Goal: Information Seeking & Learning: Learn about a topic

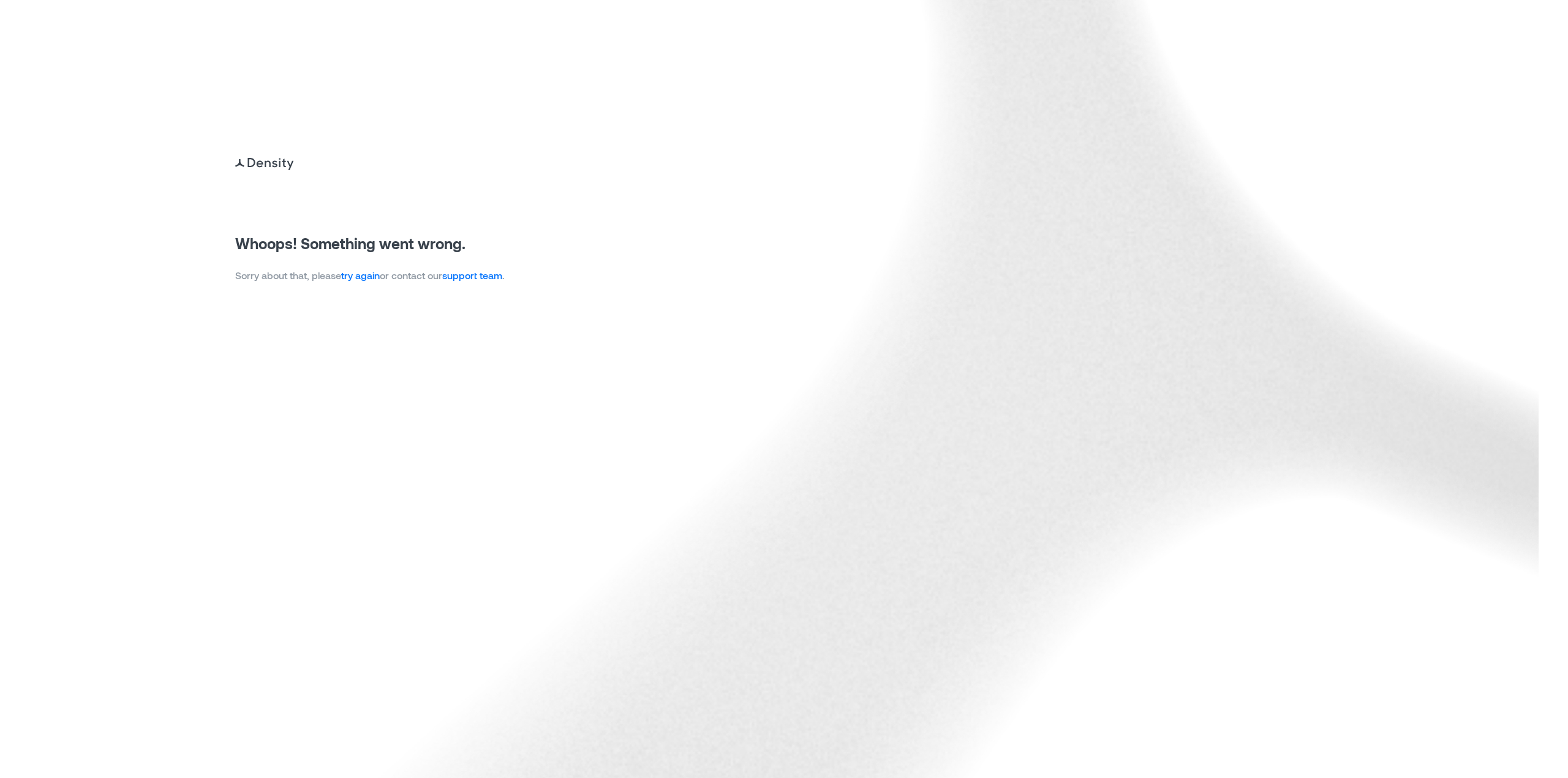
click at [373, 280] on link "try again" at bounding box center [361, 274] width 39 height 11
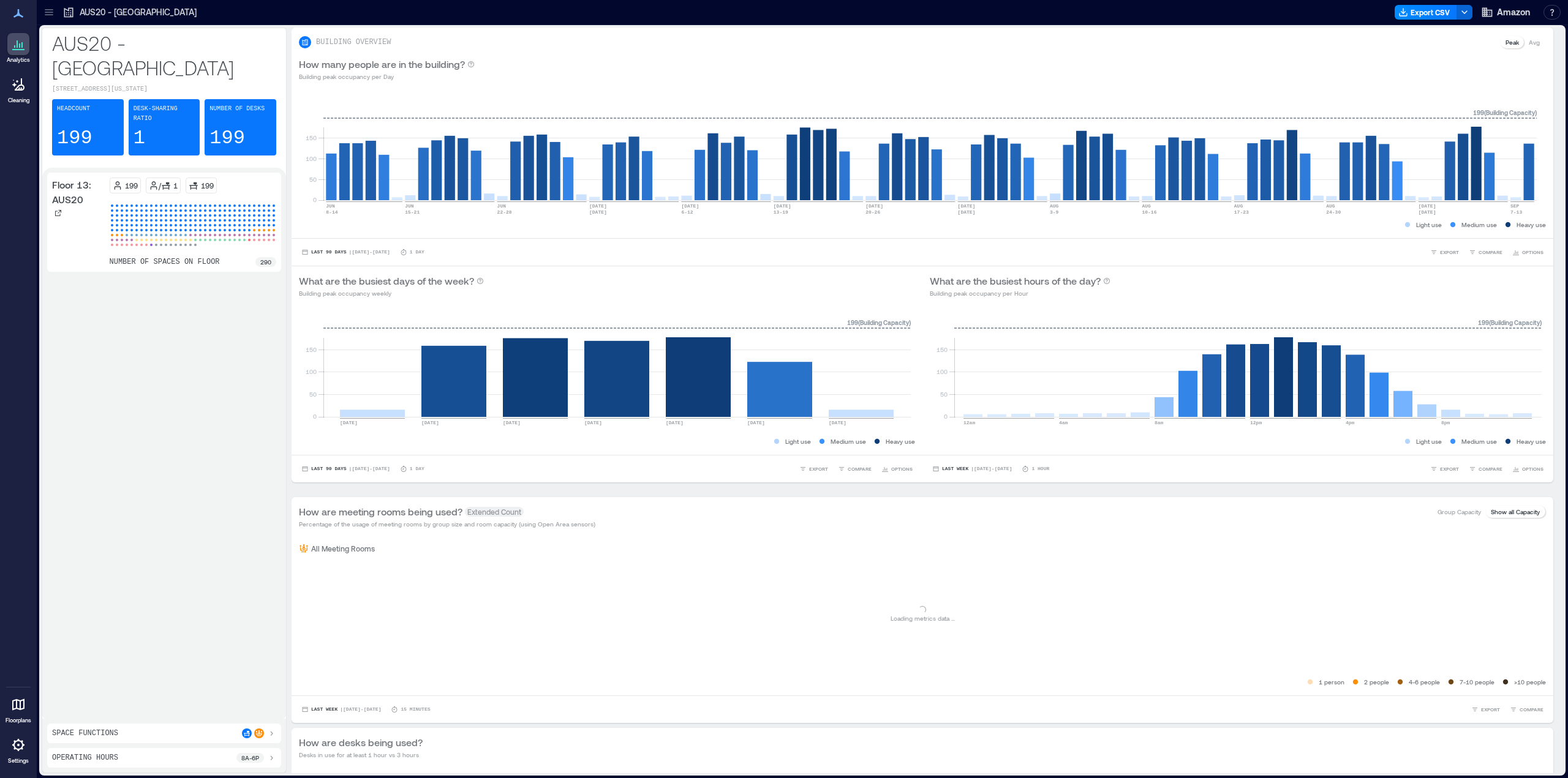
click at [43, 8] on icon at bounding box center [49, 12] width 12 height 12
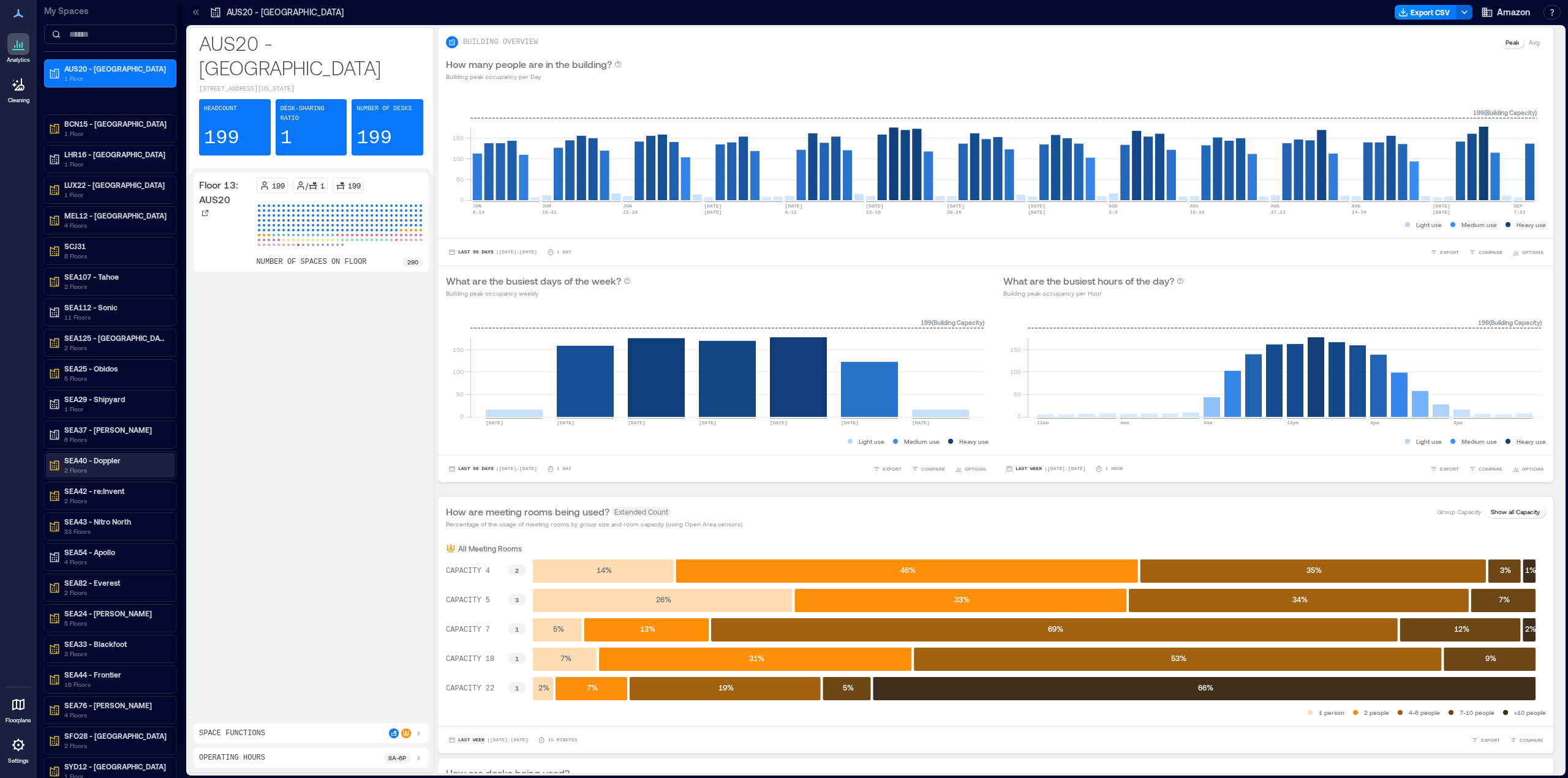
click at [117, 453] on div "SEA40 - Doppler 2 Floors" at bounding box center [110, 465] width 129 height 25
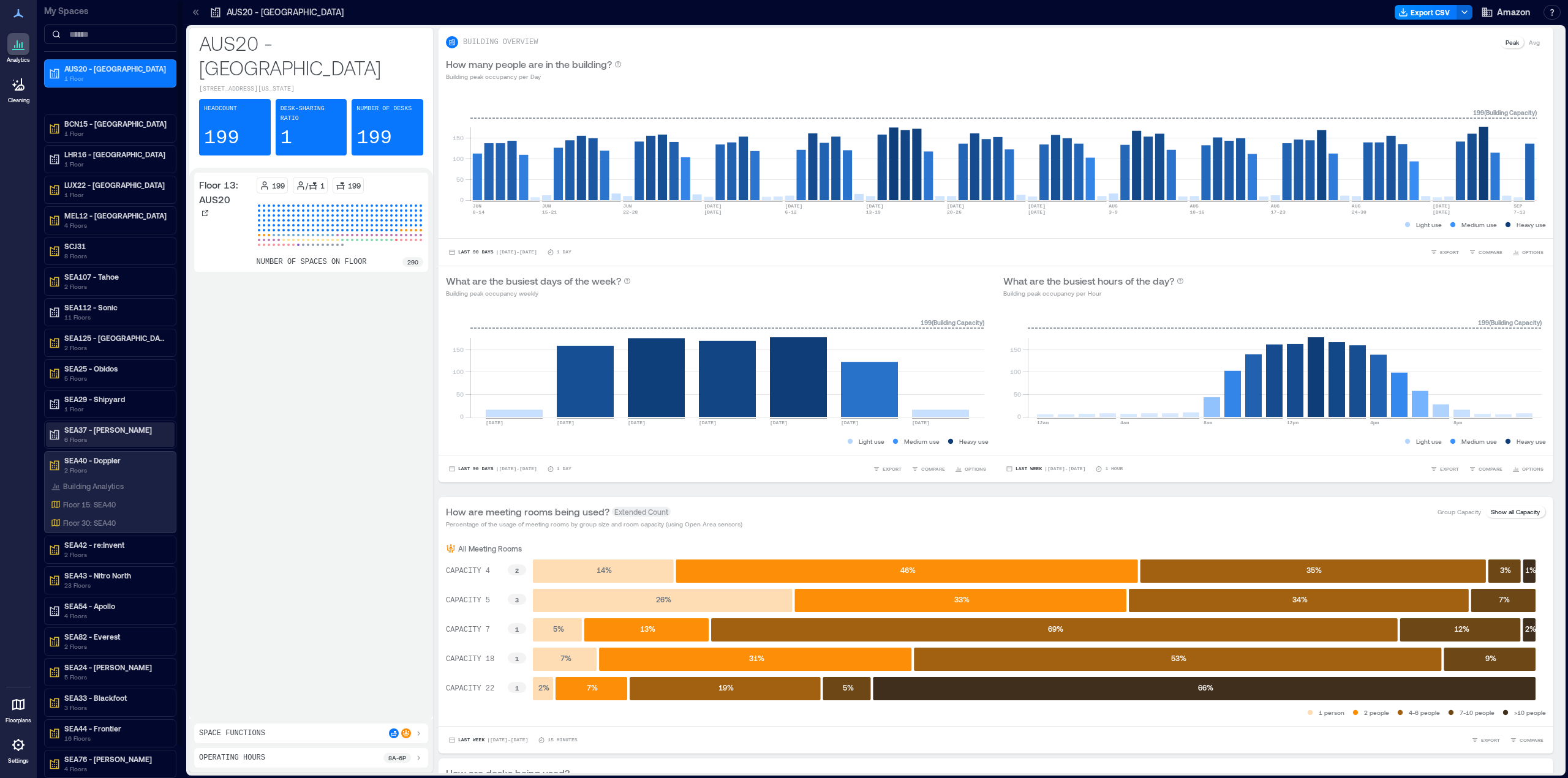
click at [120, 435] on p "6 Floors" at bounding box center [116, 440] width 103 height 10
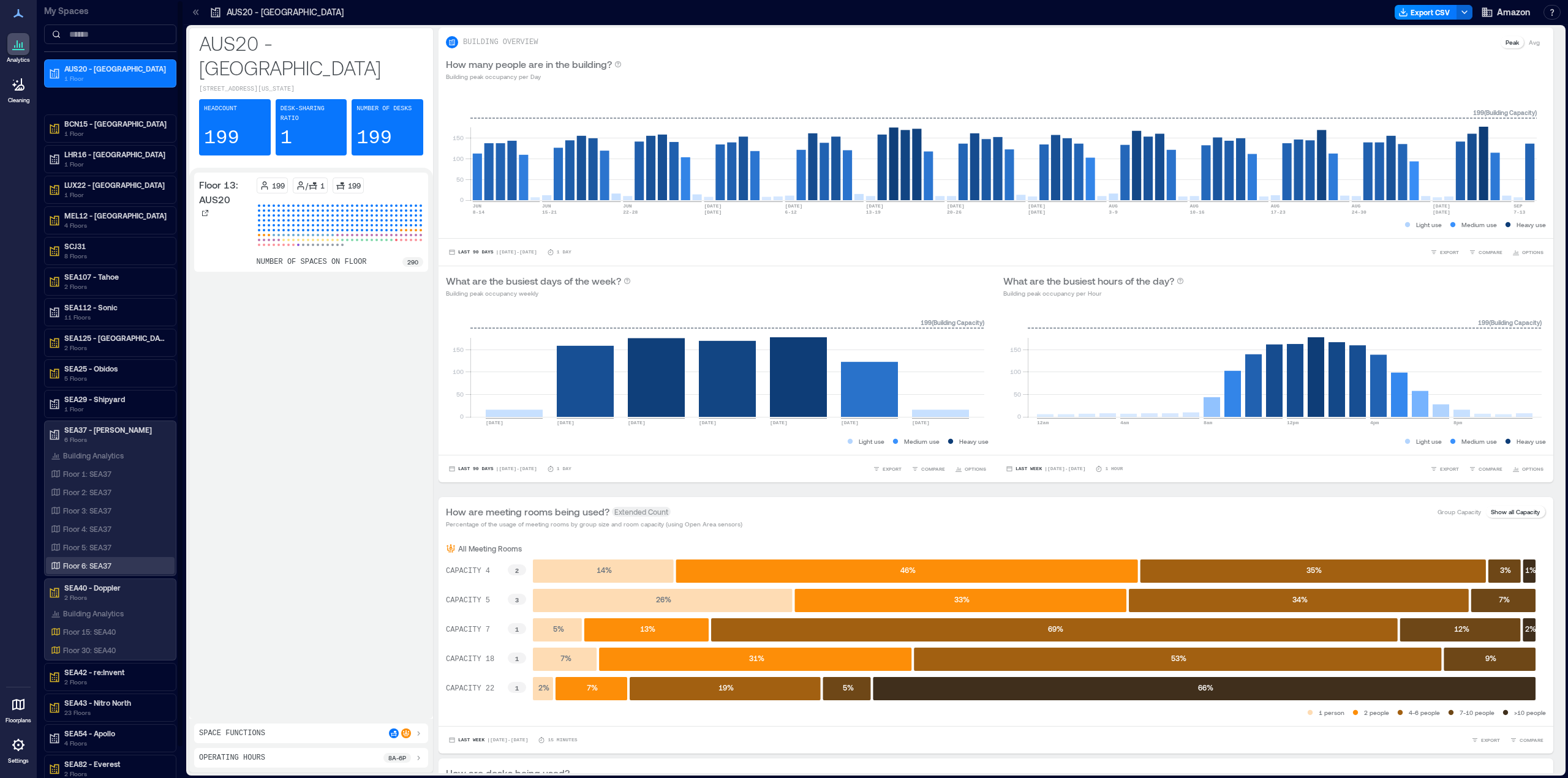
click at [111, 562] on p "Floor 6: SEA37" at bounding box center [87, 566] width 49 height 10
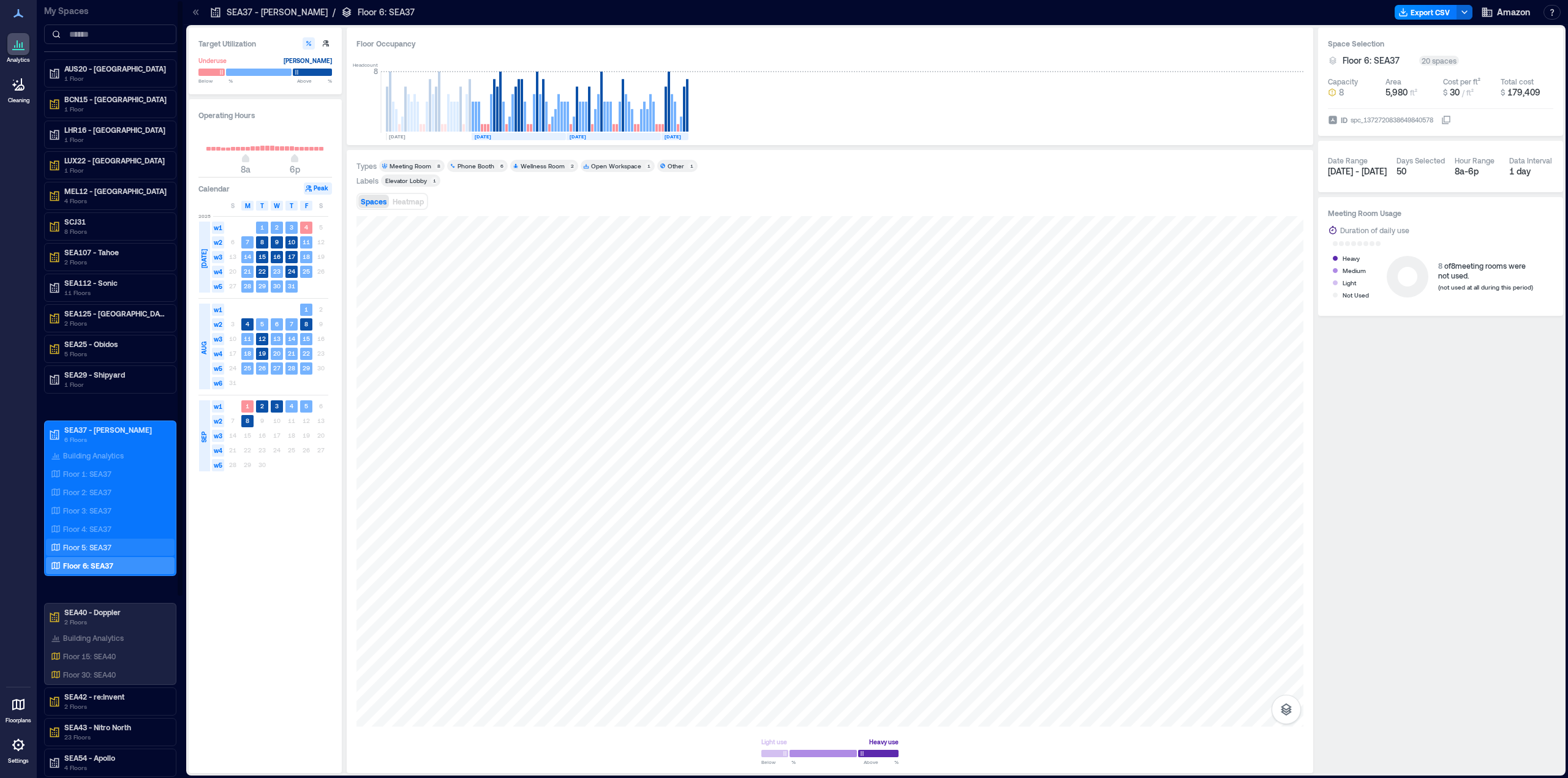
click at [89, 549] on p "Floor 5: SEA37" at bounding box center [87, 547] width 49 height 10
